Goal: Transaction & Acquisition: Purchase product/service

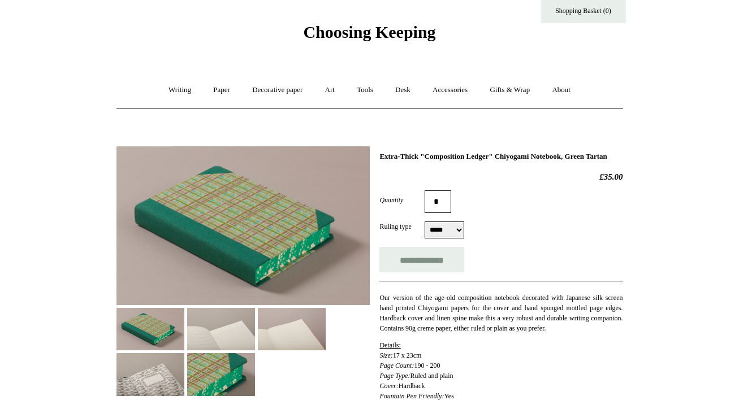
scroll to position [27, 0]
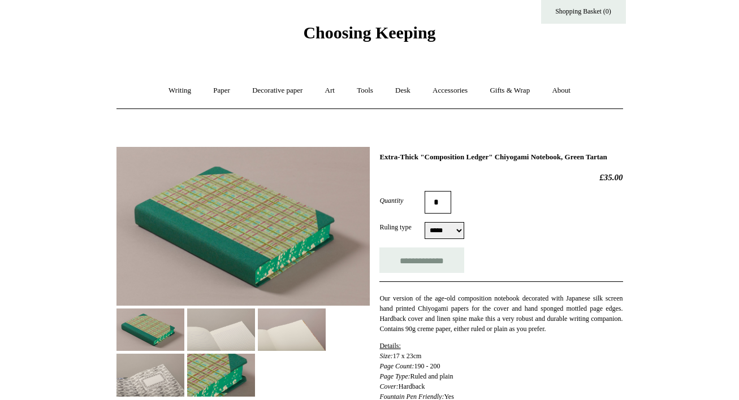
click at [144, 370] on img at bounding box center [150, 375] width 68 height 42
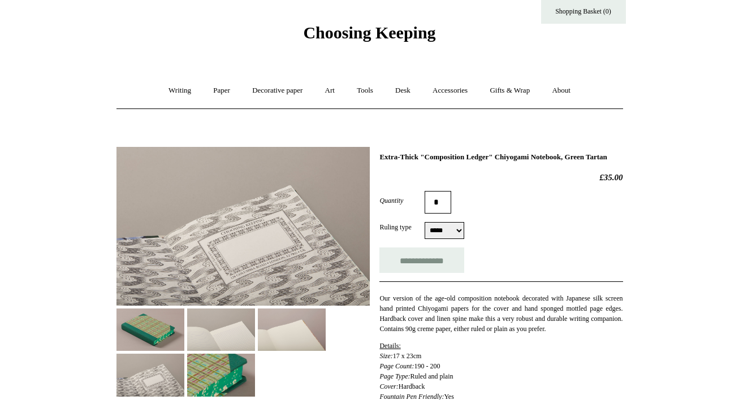
click at [163, 336] on img at bounding box center [150, 330] width 68 height 42
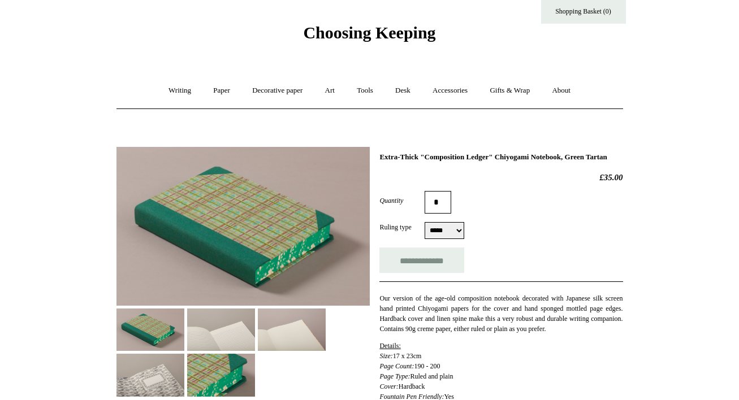
click at [255, 331] on div at bounding box center [242, 267] width 253 height 258
click at [244, 331] on img at bounding box center [221, 330] width 68 height 42
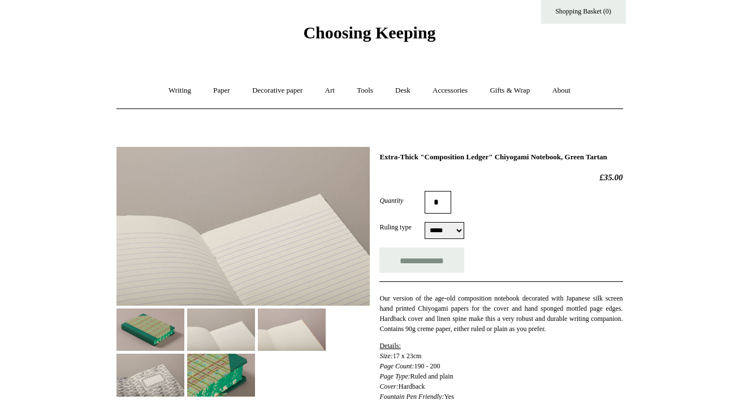
click at [147, 330] on img at bounding box center [150, 330] width 68 height 42
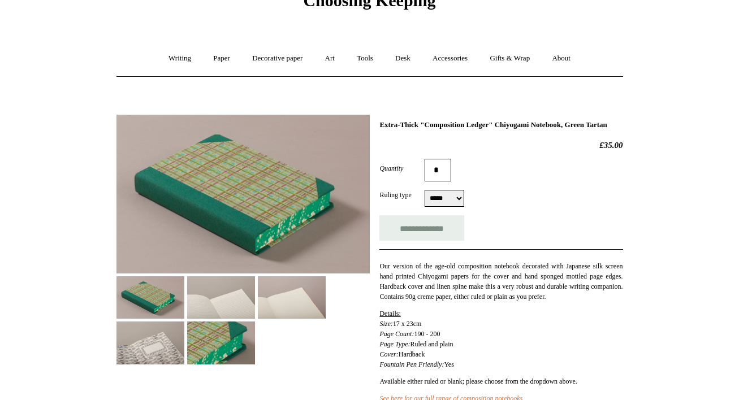
scroll to position [0, 0]
